Goal: Task Accomplishment & Management: Use online tool/utility

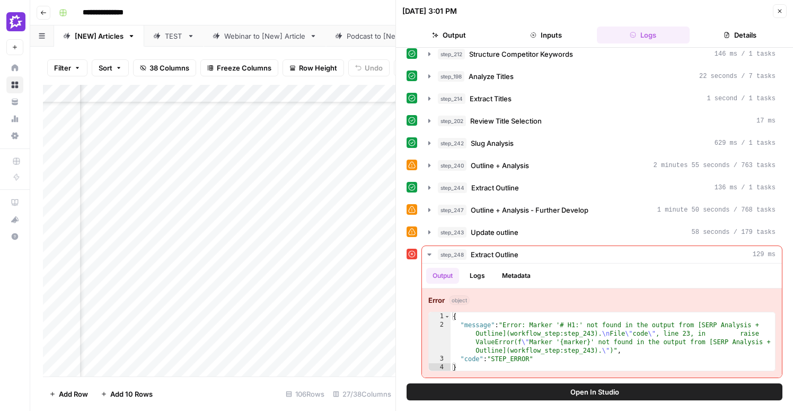
scroll to position [80, 1408]
click at [782, 10] on button "Close" at bounding box center [780, 11] width 14 height 14
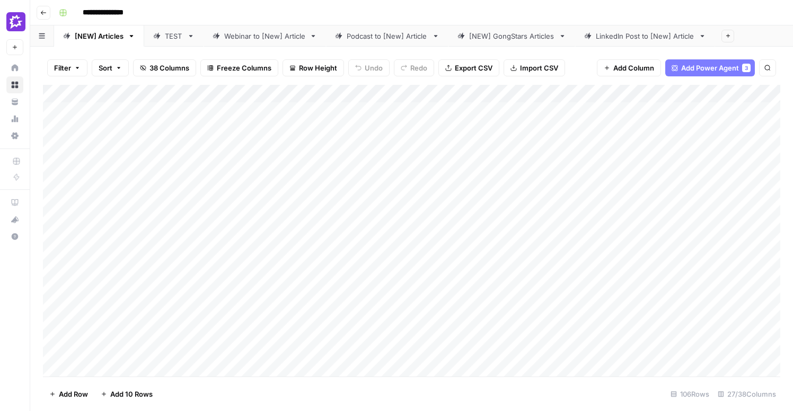
click at [134, 353] on div "Add Column" at bounding box center [411, 231] width 737 height 292
click at [111, 345] on textarea "**********" at bounding box center [165, 345] width 170 height 15
type textarea "**********"
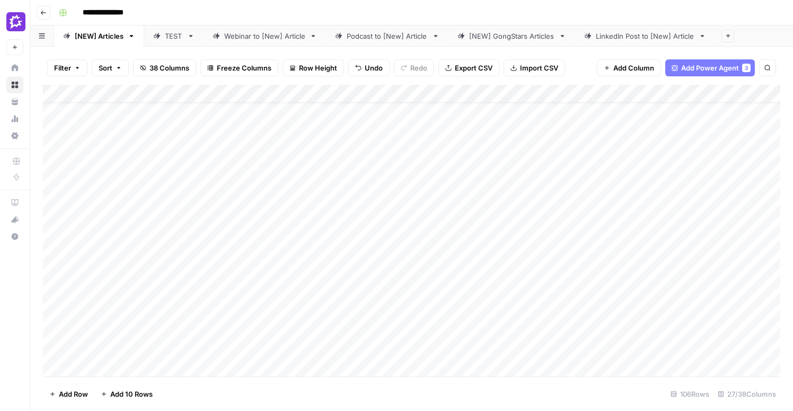
click at [156, 312] on div "Add Column" at bounding box center [411, 231] width 737 height 292
click at [130, 200] on div "Add Column" at bounding box center [411, 231] width 737 height 292
click at [133, 115] on div "Add Column" at bounding box center [411, 231] width 737 height 292
click at [143, 159] on div "Add Column" at bounding box center [411, 231] width 737 height 292
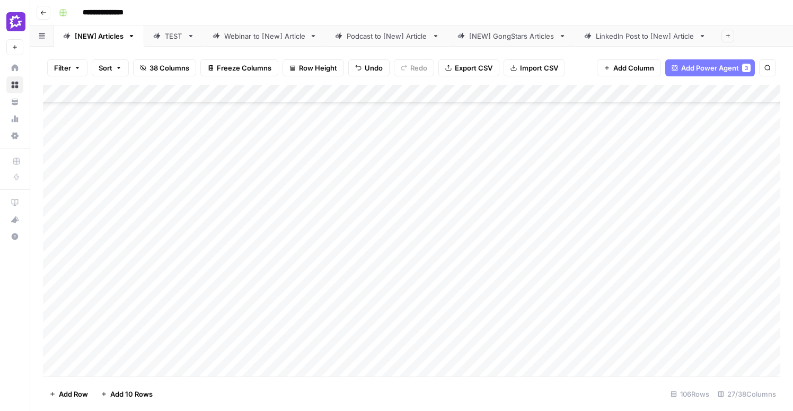
click at [145, 177] on div "Add Column" at bounding box center [411, 231] width 737 height 292
click at [54, 210] on div "Add Column" at bounding box center [411, 231] width 737 height 292
click at [71, 395] on span "Delete 1 Row" at bounding box center [70, 394] width 42 height 11
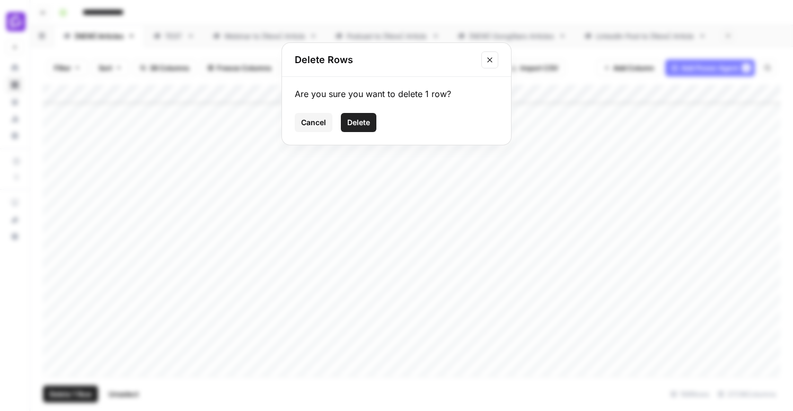
click at [355, 119] on span "Delete" at bounding box center [358, 122] width 23 height 11
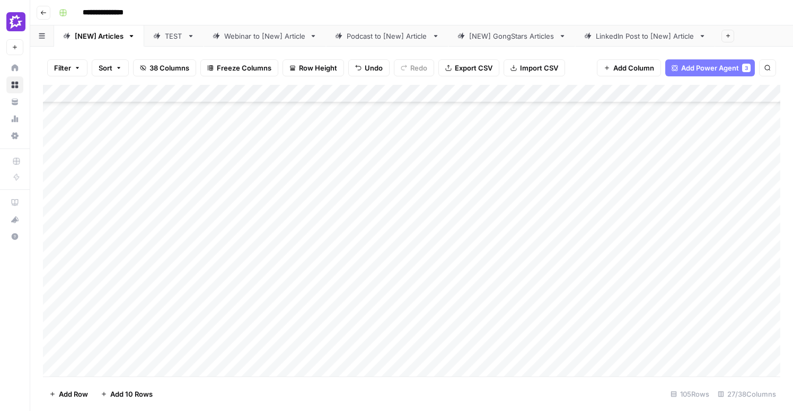
scroll to position [624, 0]
drag, startPoint x: 43, startPoint y: 197, endPoint x: 67, endPoint y: 225, distance: 37.6
click at [67, 225] on div "Add Column" at bounding box center [411, 231] width 737 height 292
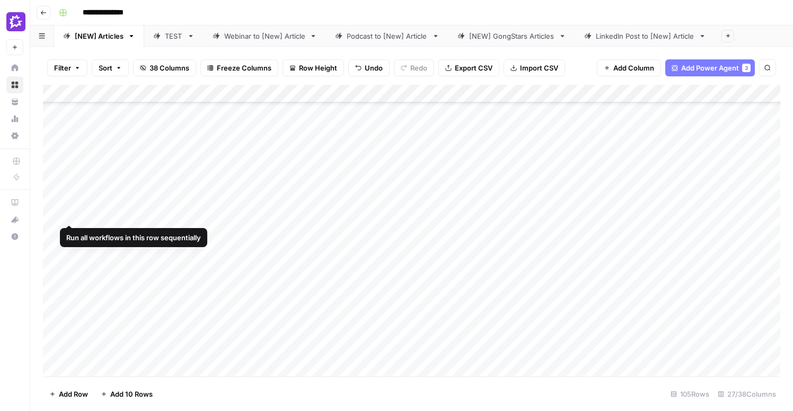
scroll to position [751, 0]
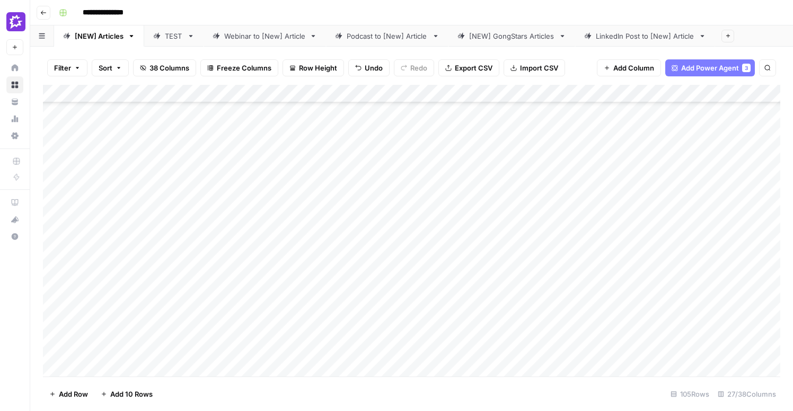
drag, startPoint x: 47, startPoint y: 145, endPoint x: 68, endPoint y: 160, distance: 25.9
click at [68, 160] on div "Add Column" at bounding box center [411, 231] width 737 height 292
drag, startPoint x: 45, startPoint y: 202, endPoint x: 82, endPoint y: 307, distance: 111.3
click at [82, 307] on div "Add Column" at bounding box center [411, 231] width 737 height 292
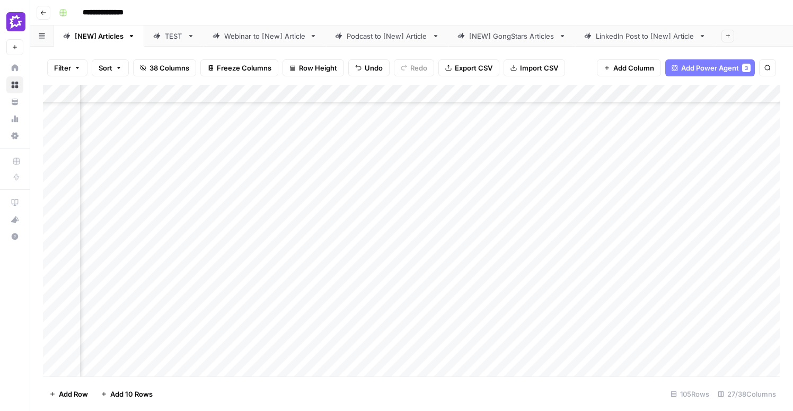
scroll to position [346, 0]
click at [54, 200] on div "Add Column" at bounding box center [411, 231] width 737 height 292
click at [56, 248] on div "Add Column" at bounding box center [411, 231] width 737 height 292
click at [80, 395] on span "Delete 2 Rows" at bounding box center [72, 394] width 47 height 11
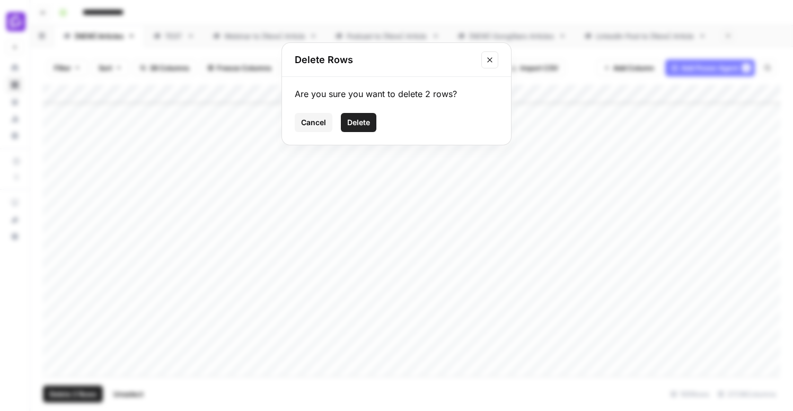
click at [367, 124] on span "Delete" at bounding box center [358, 122] width 23 height 11
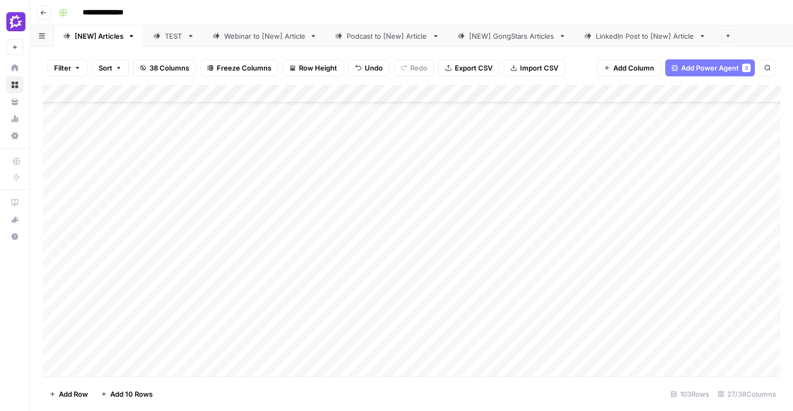
scroll to position [0, 0]
click at [148, 177] on div "Add Column" at bounding box center [411, 231] width 737 height 292
click at [142, 133] on div "Add Column" at bounding box center [411, 231] width 737 height 292
click at [257, 171] on div "Add Column" at bounding box center [411, 231] width 737 height 292
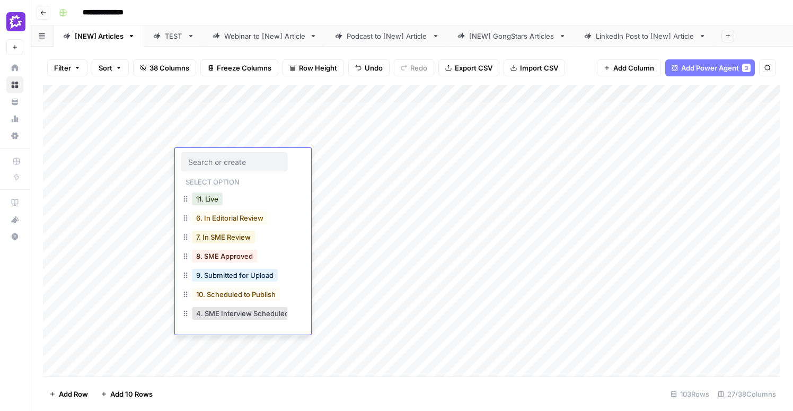
click at [245, 237] on button "7. In SME Review" at bounding box center [223, 237] width 63 height 13
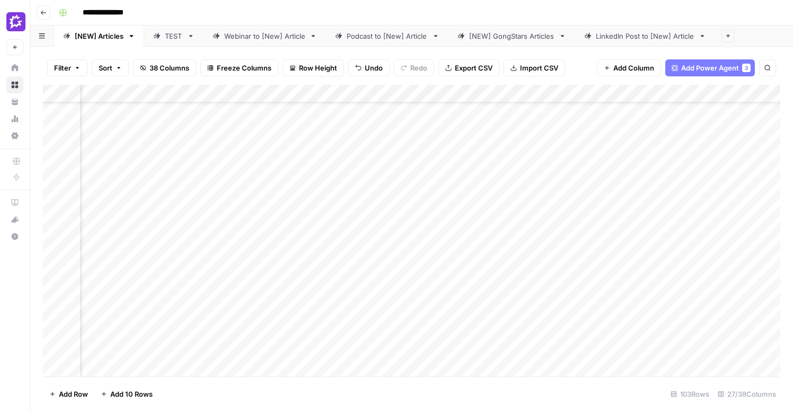
scroll to position [72, 0]
click at [205, 233] on div "Add Column" at bounding box center [411, 231] width 737 height 292
click at [479, 69] on span "Export CSV" at bounding box center [474, 68] width 38 height 11
click at [518, 11] on div "**********" at bounding box center [419, 12] width 728 height 17
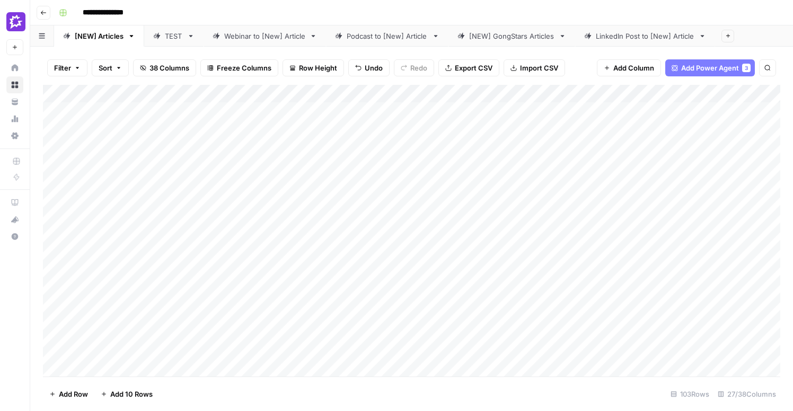
click at [236, 126] on div "Add Column" at bounding box center [411, 231] width 737 height 292
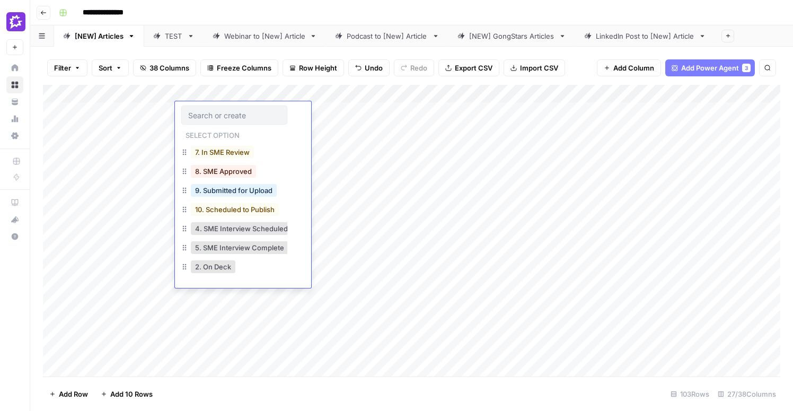
scroll to position [0, 1]
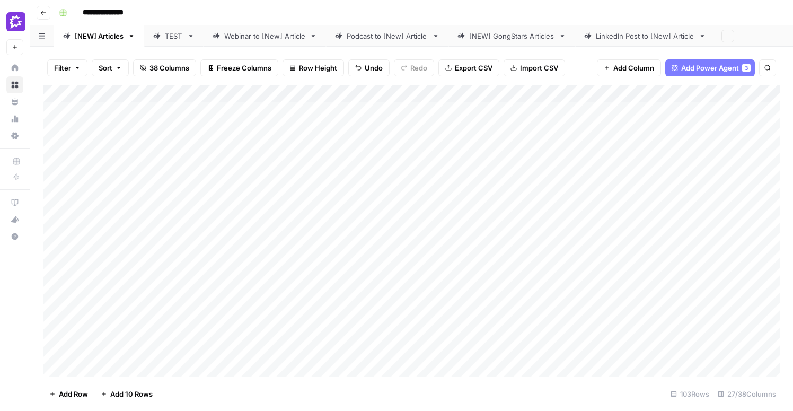
click at [303, 93] on div "Add Column" at bounding box center [411, 231] width 737 height 292
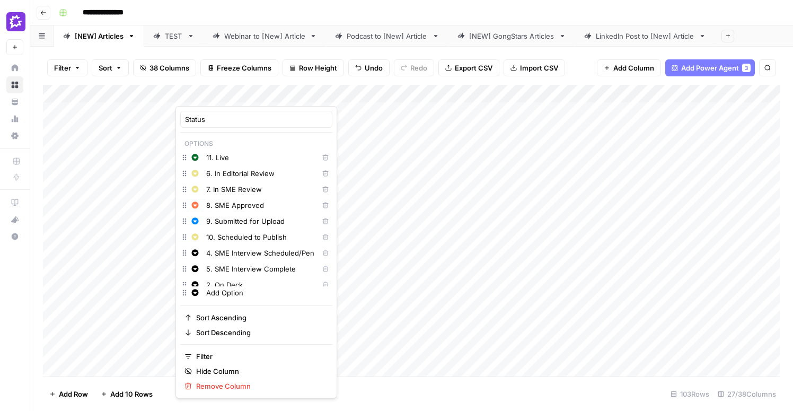
click at [224, 295] on input "Add Option" at bounding box center [266, 292] width 121 height 11
click at [207, 292] on input "In Staging" at bounding box center [266, 292] width 121 height 11
type input "11. In Staging"
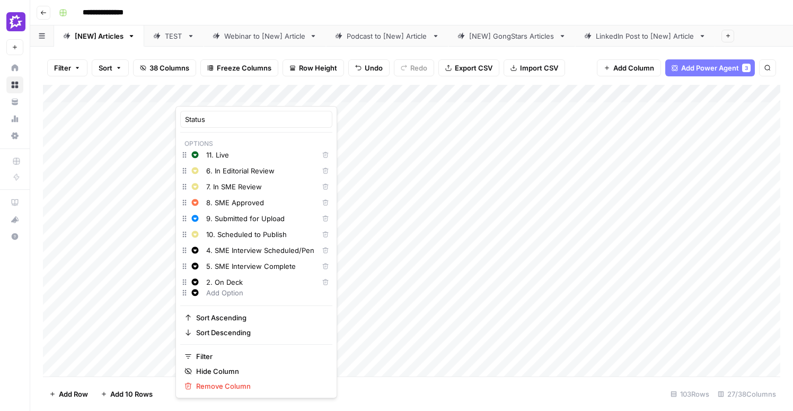
scroll to position [0, 0]
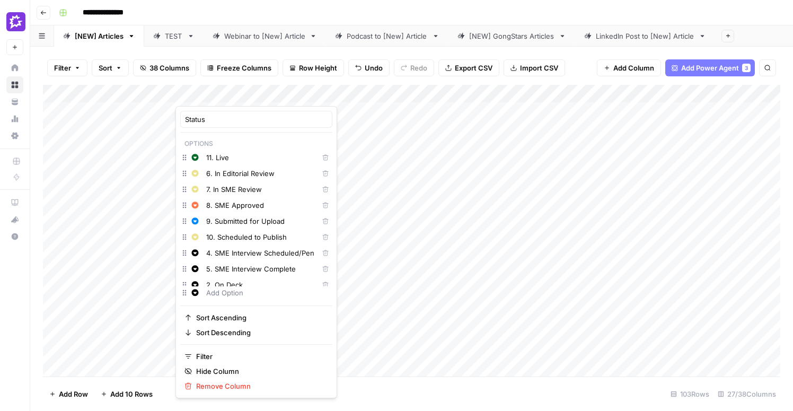
click at [217, 159] on input "11. Live" at bounding box center [260, 157] width 108 height 11
click at [212, 159] on input "11. Live" at bounding box center [260, 157] width 108 height 11
type input "12. Live"
click at [382, 132] on div "Add Column" at bounding box center [411, 231] width 737 height 292
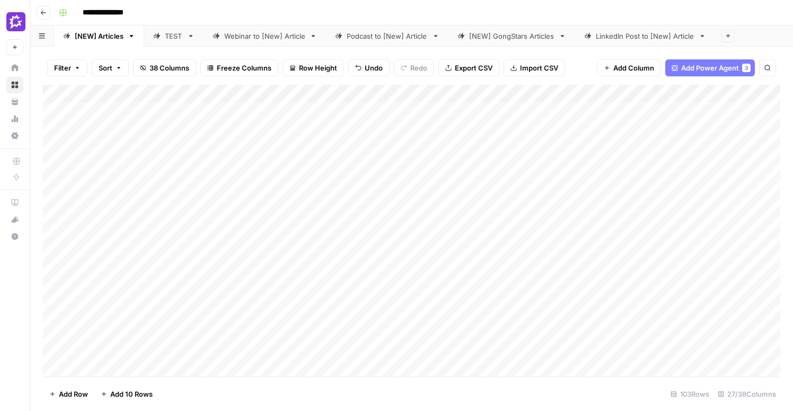
click at [296, 118] on div "Add Column" at bounding box center [411, 231] width 737 height 292
click at [274, 118] on div "Add Column" at bounding box center [411, 231] width 737 height 292
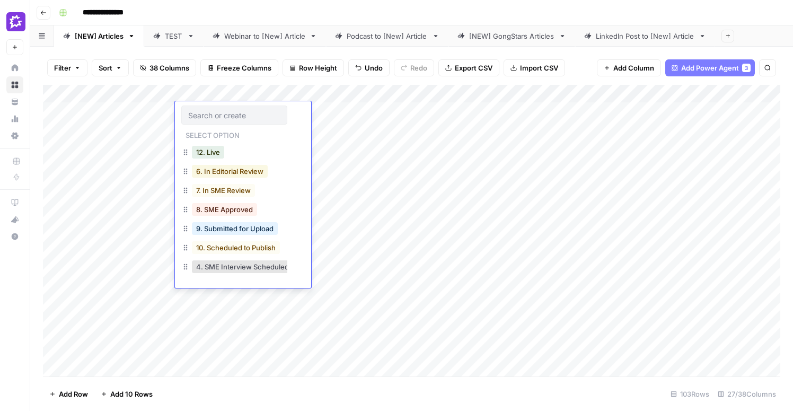
scroll to position [112, 0]
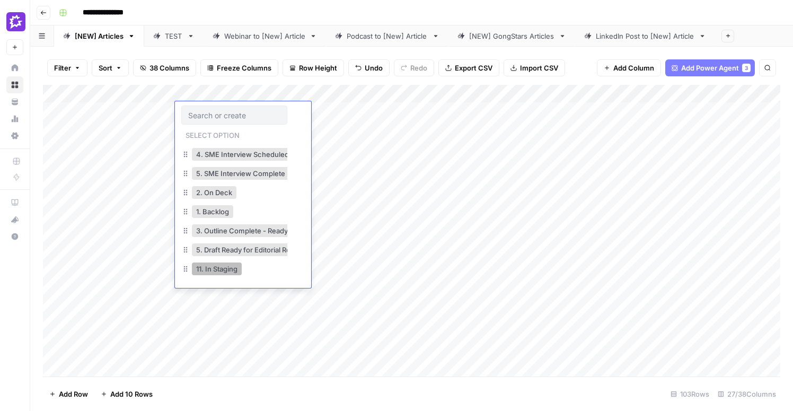
click at [224, 272] on button "11. In Staging" at bounding box center [217, 268] width 50 height 13
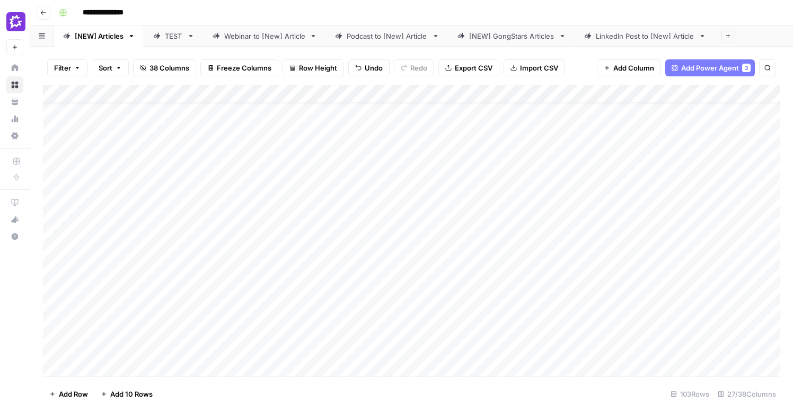
scroll to position [52, 0]
click at [118, 168] on div "Add Column" at bounding box center [411, 231] width 737 height 292
click at [135, 252] on div "Add Column" at bounding box center [411, 231] width 737 height 292
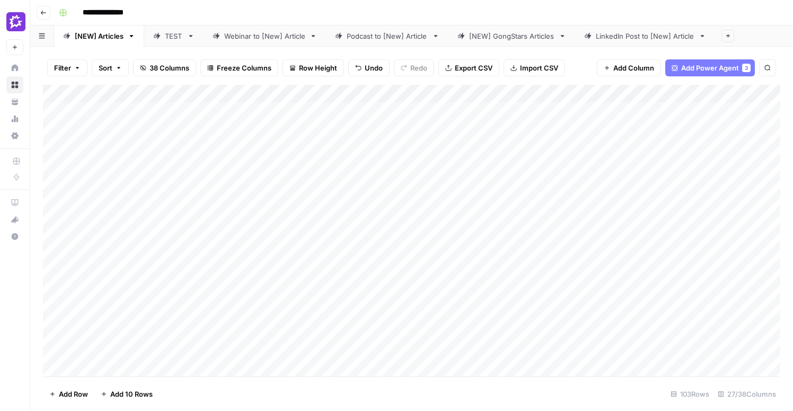
drag, startPoint x: 44, startPoint y: 357, endPoint x: 42, endPoint y: 310, distance: 46.7
click at [42, 310] on div "Filter Sort 38 Columns Freeze Columns Row Height Undo Redo Export CSV Import CS…" at bounding box center [411, 229] width 763 height 364
drag, startPoint x: 44, startPoint y: 241, endPoint x: 44, endPoint y: 204, distance: 37.6
click at [44, 204] on div "Add Column" at bounding box center [411, 231] width 737 height 292
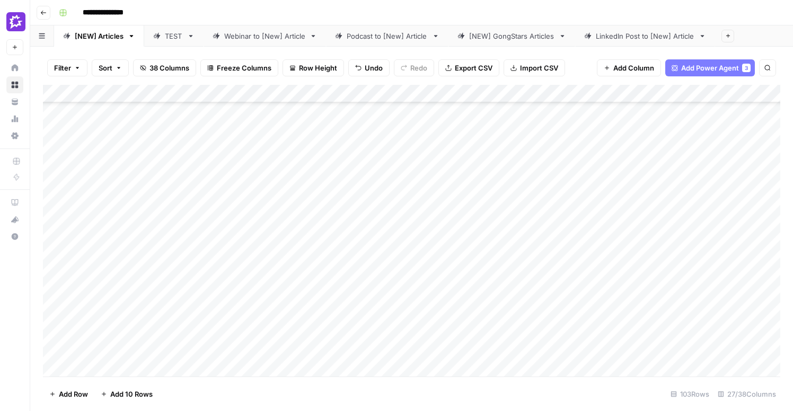
drag, startPoint x: 47, startPoint y: 334, endPoint x: 48, endPoint y: 242, distance: 92.2
click at [48, 242] on div "Add Column" at bounding box center [411, 231] width 737 height 292
drag, startPoint x: 44, startPoint y: 286, endPoint x: 46, endPoint y: 194, distance: 92.3
click at [46, 194] on div "Add Column" at bounding box center [411, 231] width 737 height 292
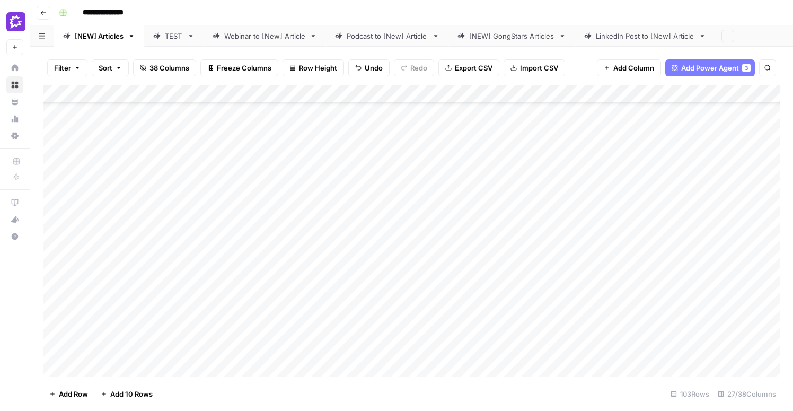
scroll to position [342, 0]
drag, startPoint x: 43, startPoint y: 252, endPoint x: 49, endPoint y: 130, distance: 122.6
click at [49, 130] on div "Add Column" at bounding box center [411, 231] width 737 height 292
drag, startPoint x: 44, startPoint y: 280, endPoint x: 45, endPoint y: 244, distance: 36.6
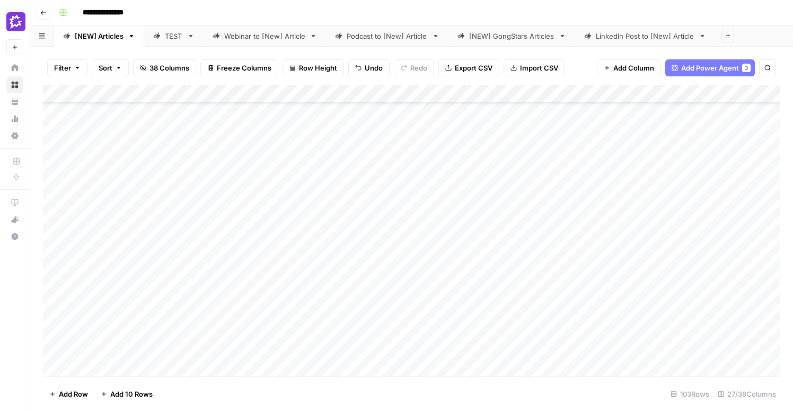
click at [45, 244] on div "Add Column" at bounding box center [411, 231] width 737 height 292
drag, startPoint x: 45, startPoint y: 234, endPoint x: 51, endPoint y: 192, distance: 41.8
click at [51, 192] on div "Add Column" at bounding box center [411, 231] width 737 height 292
drag, startPoint x: 46, startPoint y: 354, endPoint x: 45, endPoint y: 261, distance: 92.8
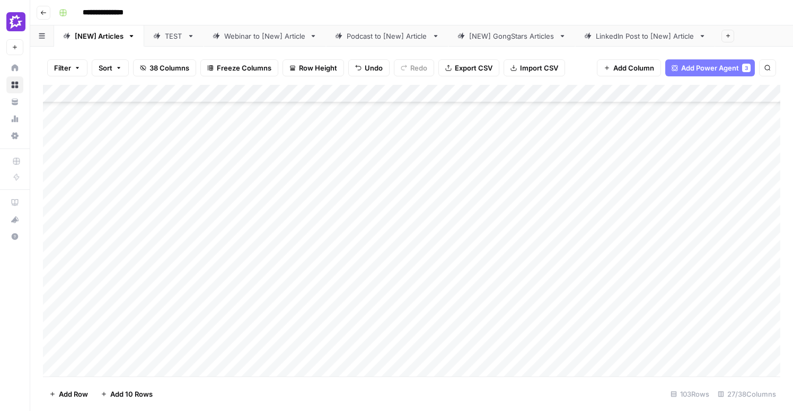
click at [45, 261] on div "Add Column" at bounding box center [411, 231] width 737 height 292
drag, startPoint x: 111, startPoint y: 186, endPoint x: 197, endPoint y: 286, distance: 131.9
click at [197, 286] on div "Add Column" at bounding box center [411, 231] width 737 height 292
click at [142, 236] on div "Add Column" at bounding box center [411, 231] width 737 height 292
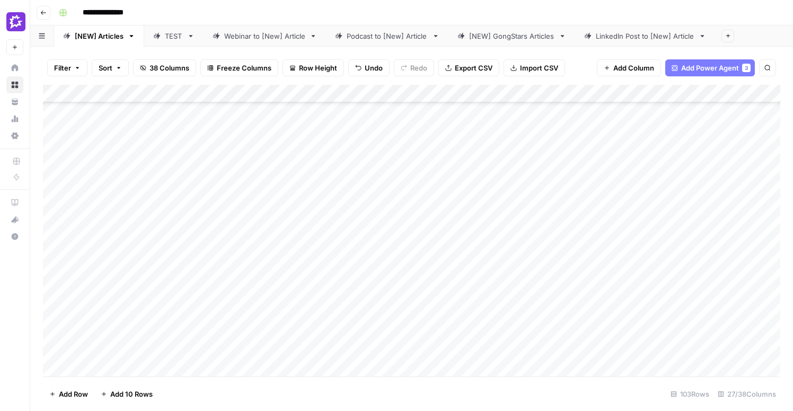
click at [154, 161] on div "Add Column" at bounding box center [411, 231] width 737 height 292
click at [68, 69] on span "Filter" at bounding box center [62, 68] width 17 height 11
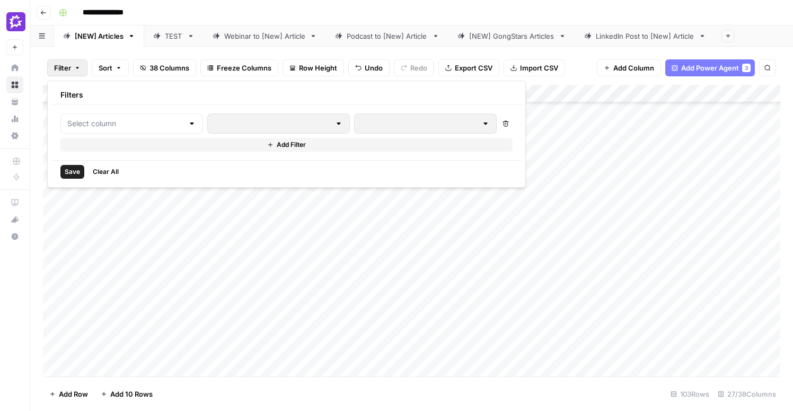
click at [120, 67] on icon "button" at bounding box center [118, 68] width 3 height 2
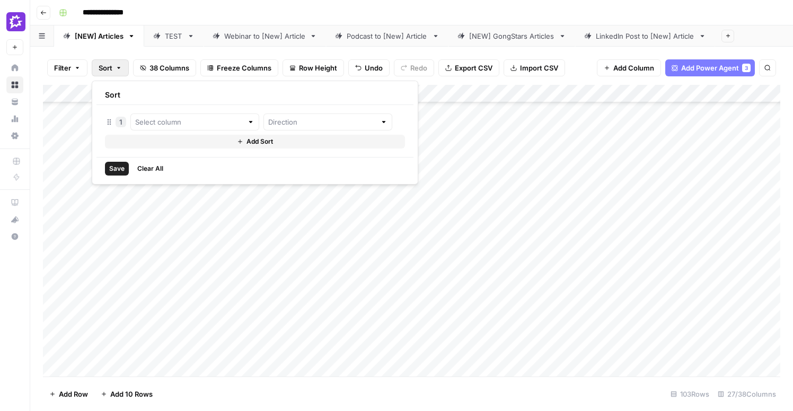
click at [119, 67] on icon "button" at bounding box center [118, 68] width 3 height 2
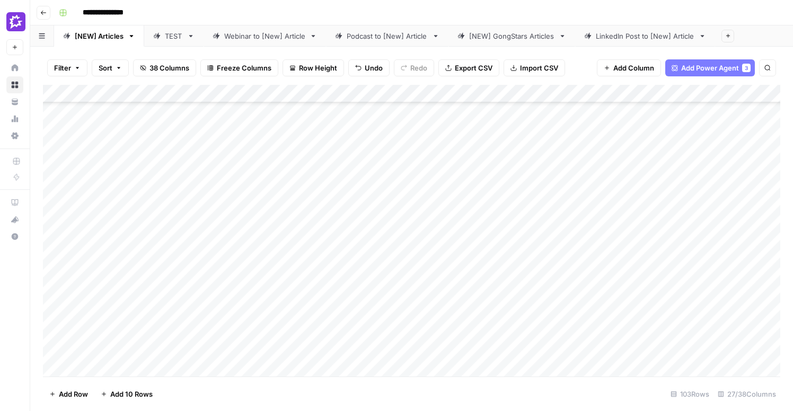
scroll to position [65, 0]
drag, startPoint x: 46, startPoint y: 221, endPoint x: 52, endPoint y: 230, distance: 11.3
click at [52, 230] on div "Add Column" at bounding box center [411, 231] width 737 height 292
